Goal: Information Seeking & Learning: Understand process/instructions

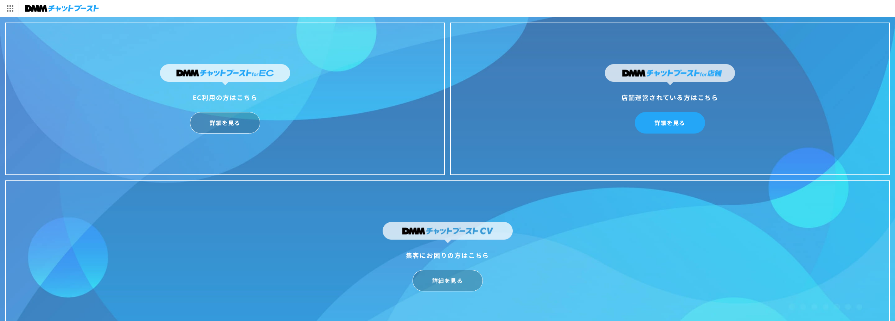
click at [666, 123] on link "詳細を見る" at bounding box center [670, 122] width 70 height 21
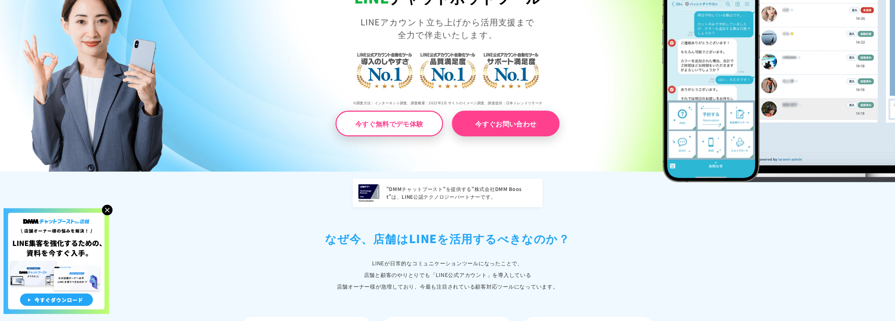
drag, startPoint x: 657, startPoint y: 118, endPoint x: 647, endPoint y: 201, distance: 84.3
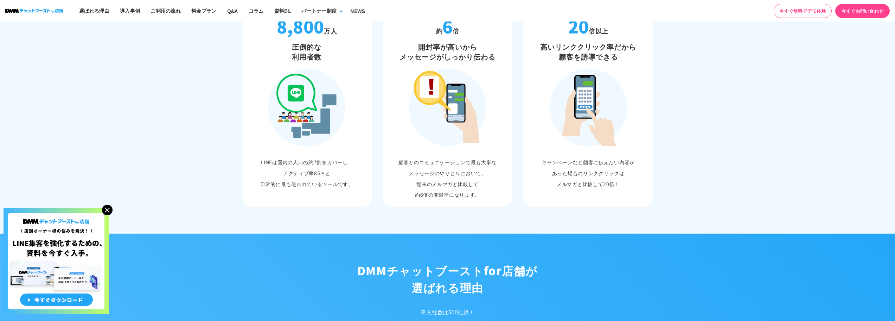
drag, startPoint x: 693, startPoint y: 271, endPoint x: 660, endPoint y: 297, distance: 42.1
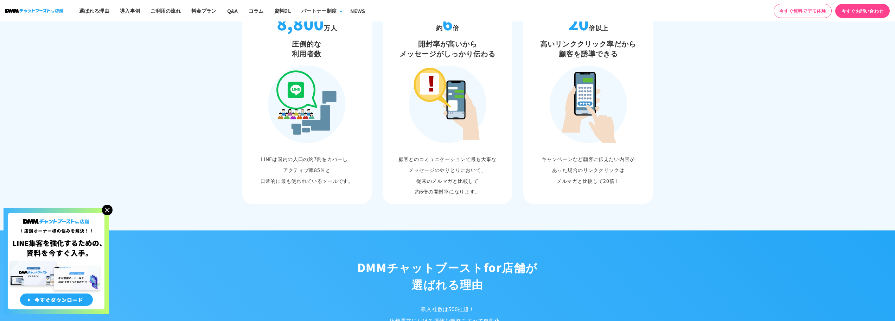
drag, startPoint x: 660, startPoint y: 297, endPoint x: 659, endPoint y: 312, distance: 14.8
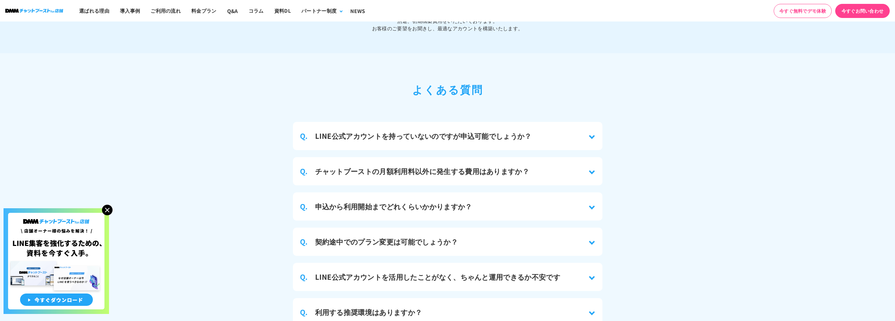
scroll to position [3675, 0]
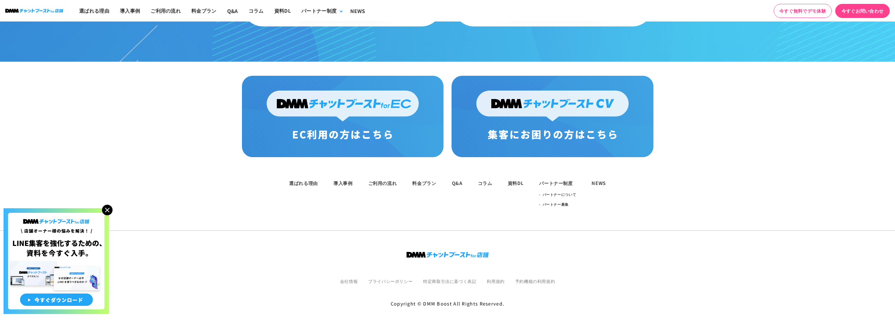
drag, startPoint x: 717, startPoint y: 215, endPoint x: 693, endPoint y: 336, distance: 123.0
click at [494, 278] on link "利用規約" at bounding box center [496, 281] width 18 height 6
